Goal: Book appointment/travel/reservation

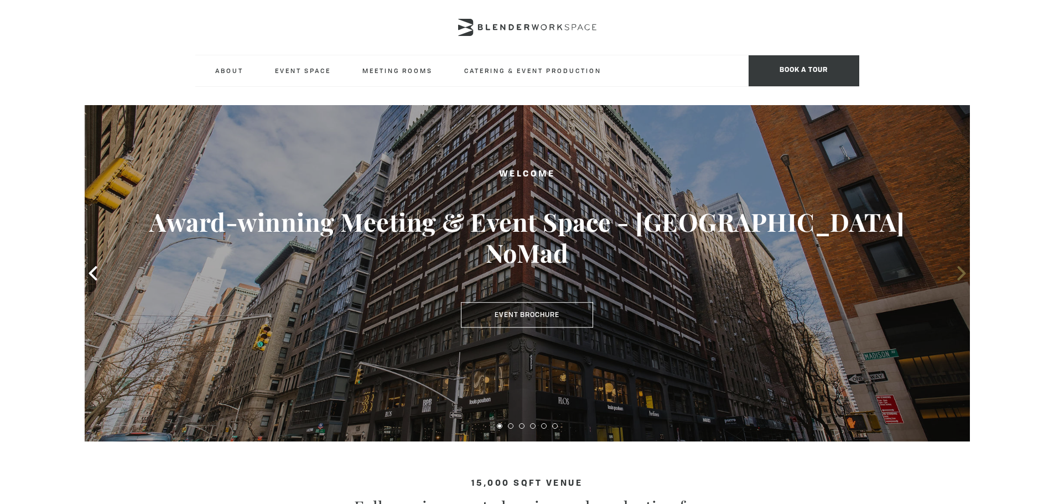
click at [964, 268] on icon at bounding box center [962, 273] width 14 height 14
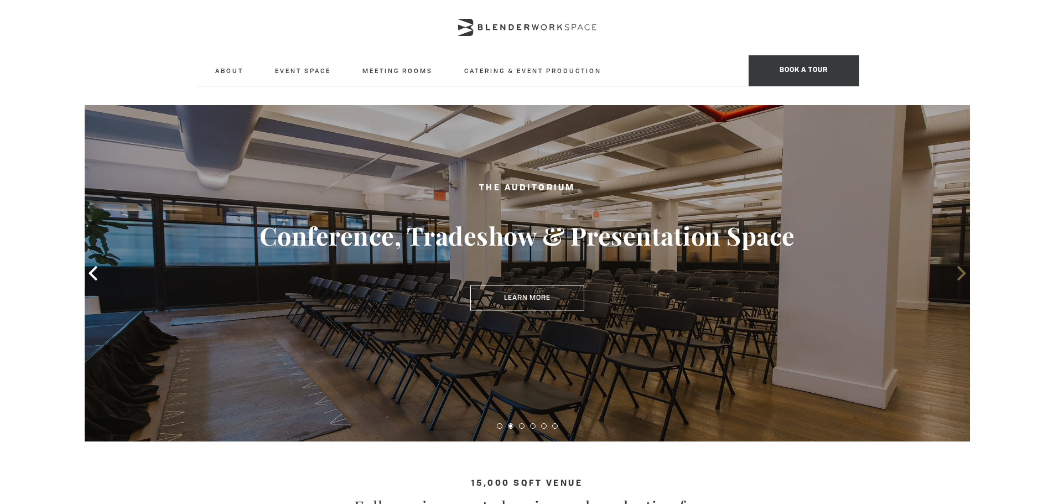
click at [964, 268] on icon at bounding box center [962, 273] width 14 height 14
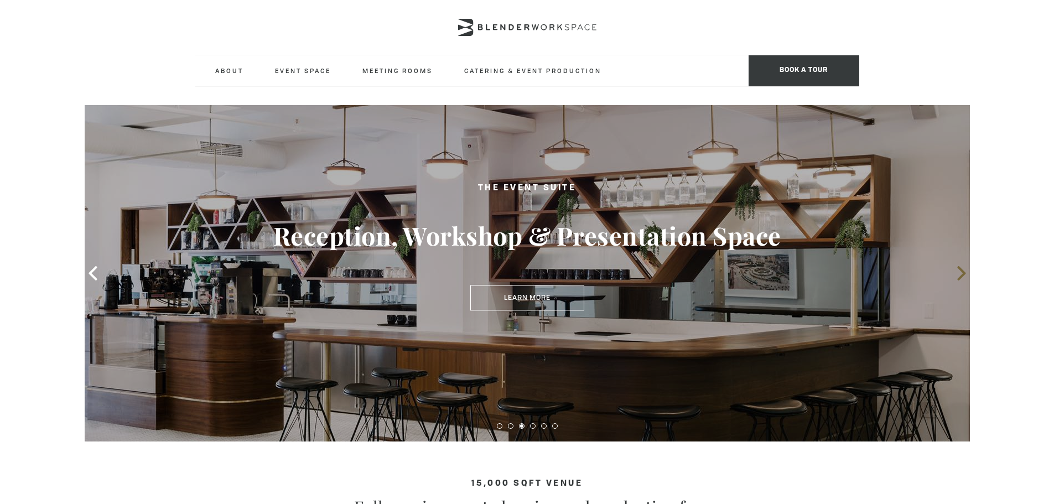
click at [964, 268] on icon at bounding box center [962, 273] width 14 height 14
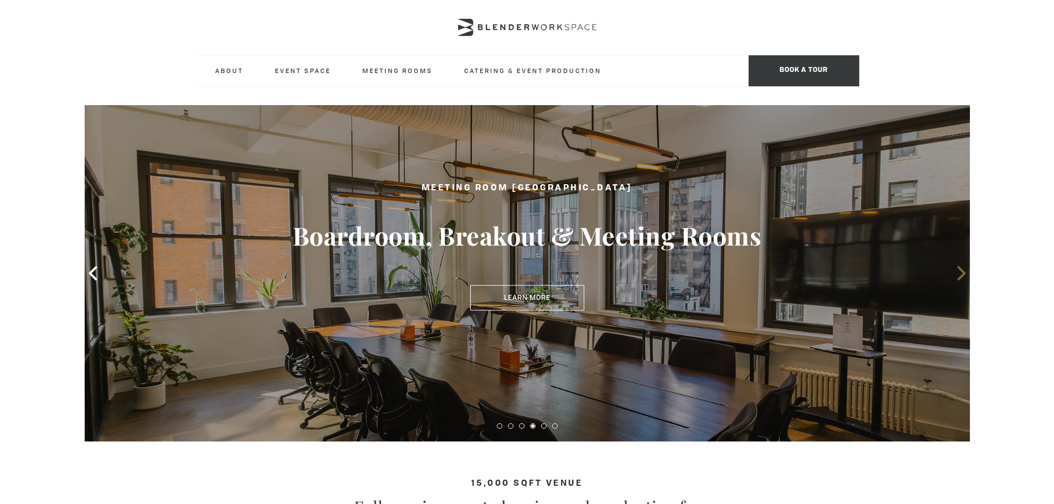
click at [964, 268] on icon at bounding box center [962, 273] width 14 height 14
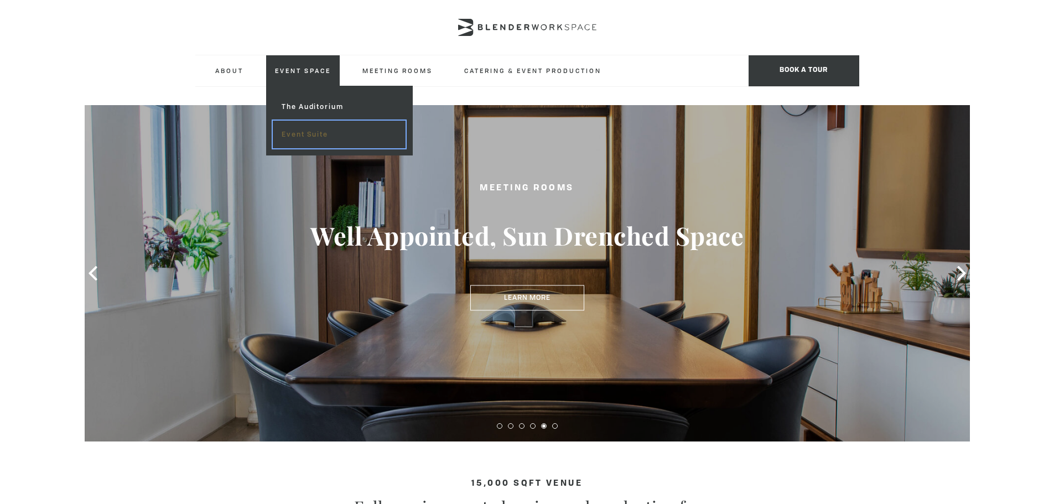
click at [306, 136] on link "Event Suite" at bounding box center [339, 135] width 132 height 28
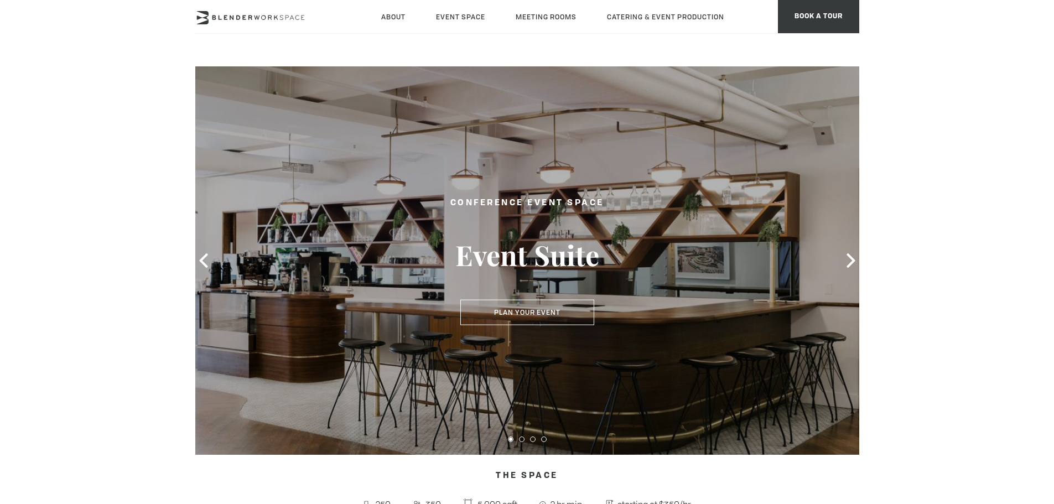
click at [853, 261] on icon at bounding box center [851, 260] width 8 height 14
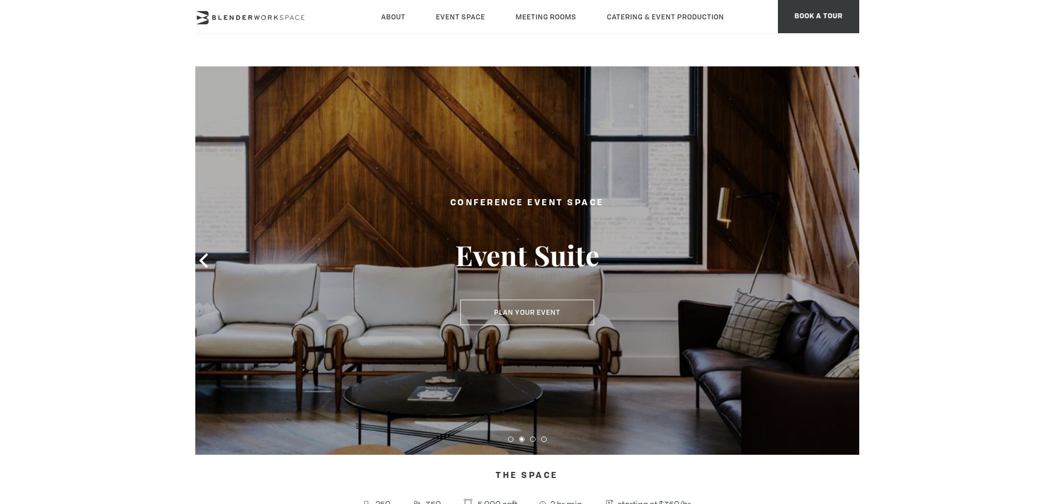
click at [853, 261] on icon at bounding box center [851, 260] width 8 height 14
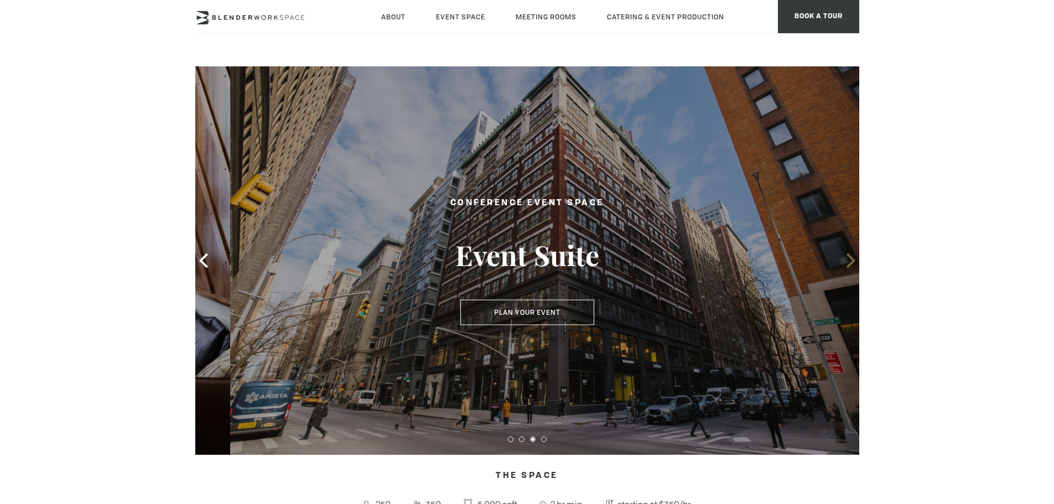
click at [853, 261] on icon at bounding box center [851, 260] width 8 height 14
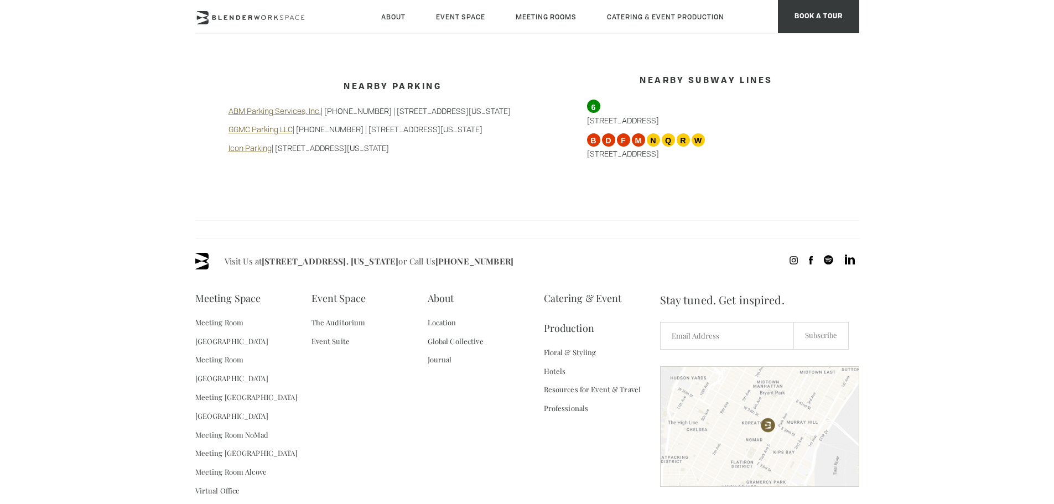
scroll to position [1056, 0]
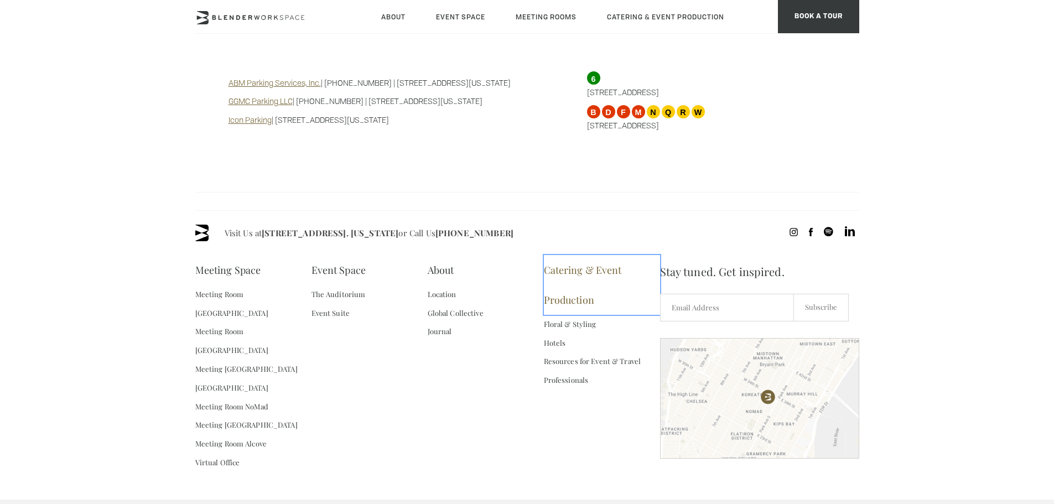
click at [570, 259] on link "Catering & Event Production" at bounding box center [602, 285] width 116 height 60
